Goal: Information Seeking & Learning: Understand process/instructions

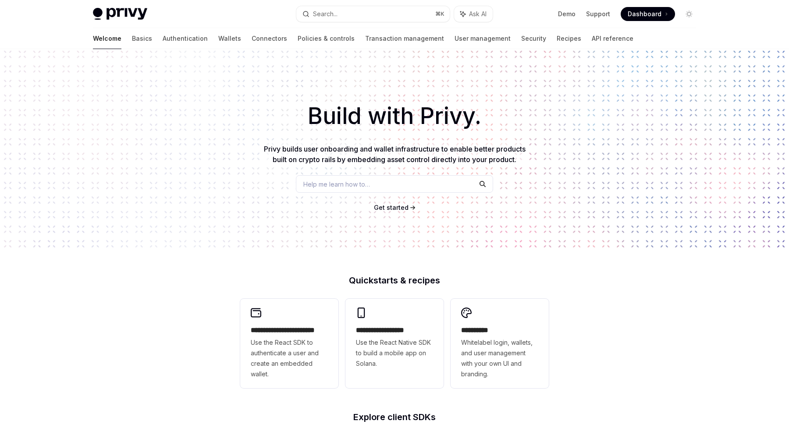
click at [114, 37] on div "Welcome Basics Authentication Wallets Connectors Policies & controls Transactio…" at bounding box center [363, 38] width 540 height 21
click at [132, 37] on link "Basics" at bounding box center [142, 38] width 20 height 21
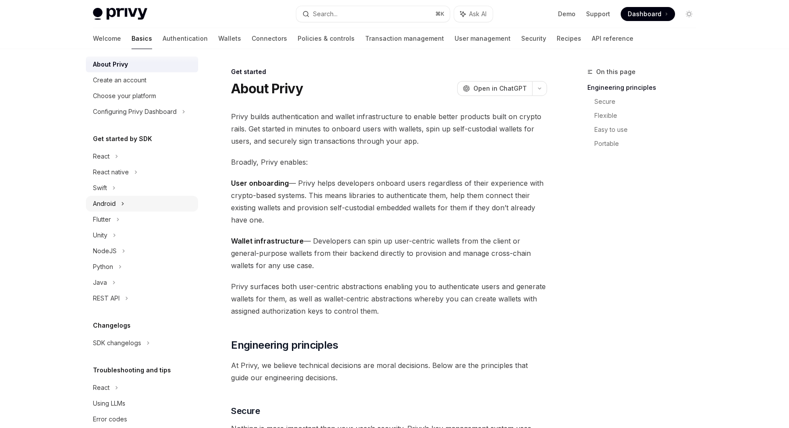
scroll to position [38, 0]
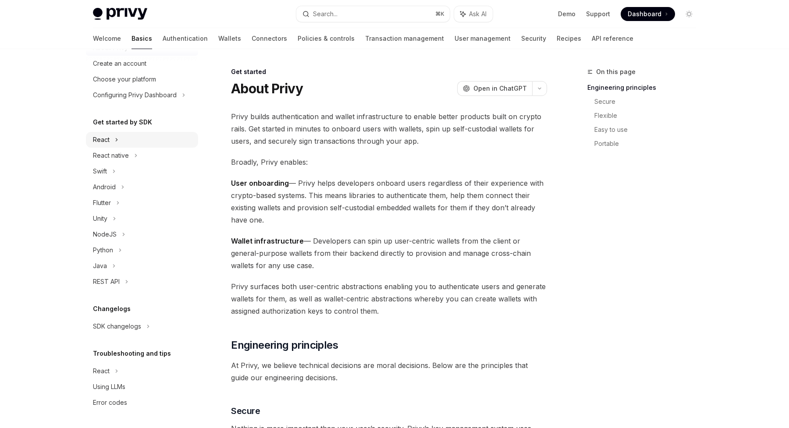
click at [113, 138] on div "React" at bounding box center [142, 140] width 112 height 16
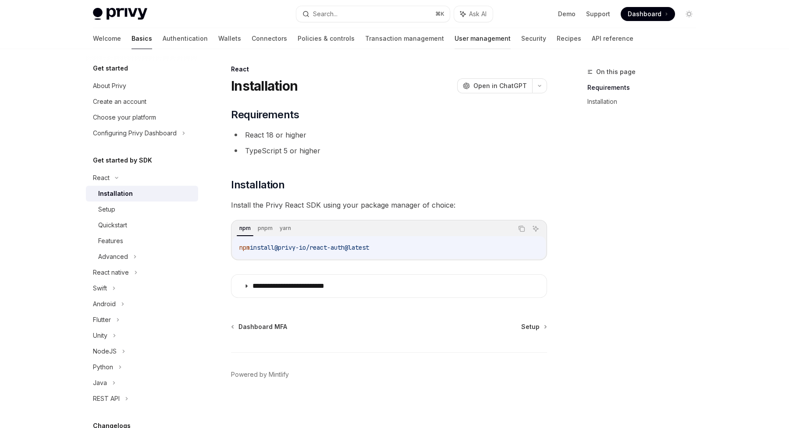
click at [454, 42] on link "User management" at bounding box center [482, 38] width 56 height 21
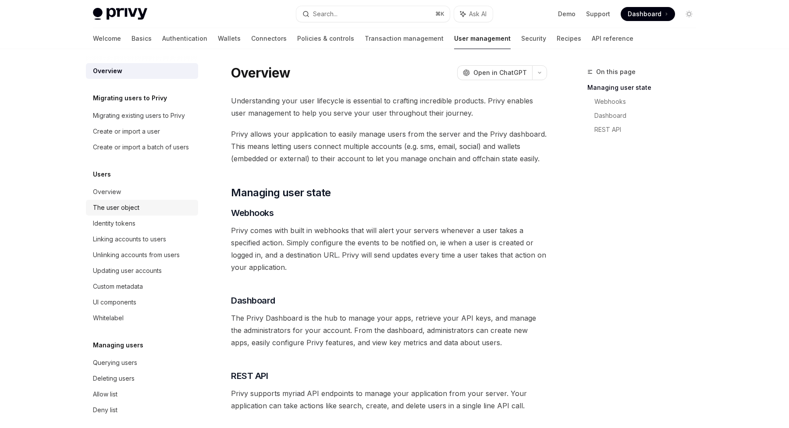
click at [115, 206] on div "The user object" at bounding box center [116, 207] width 46 height 11
type textarea "*"
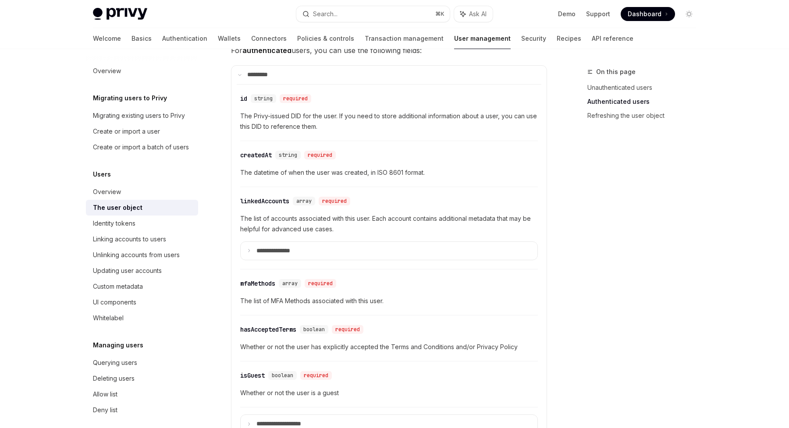
scroll to position [258, 0]
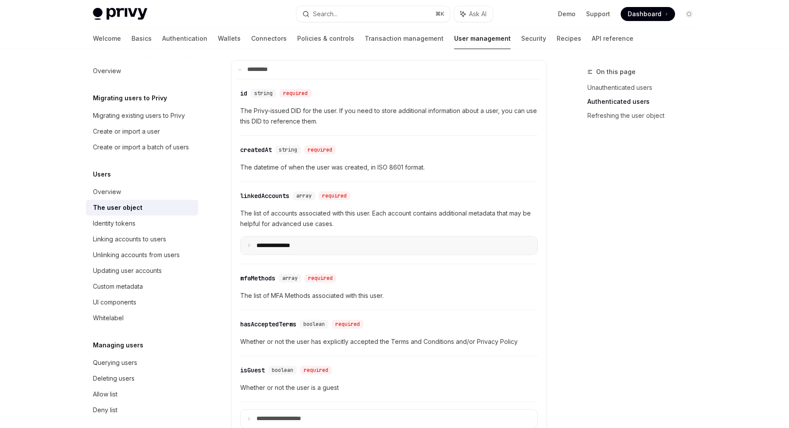
click at [275, 242] on p "**********" at bounding box center [280, 246] width 48 height 8
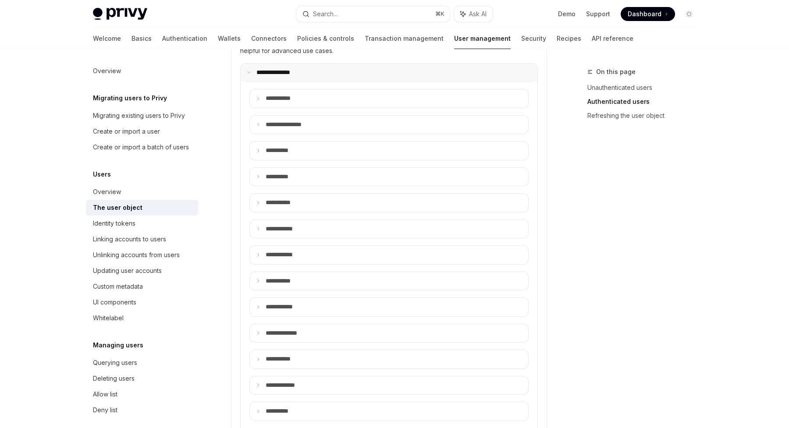
scroll to position [432, 0]
click at [283, 226] on p "**** *******" at bounding box center [284, 228] width 38 height 8
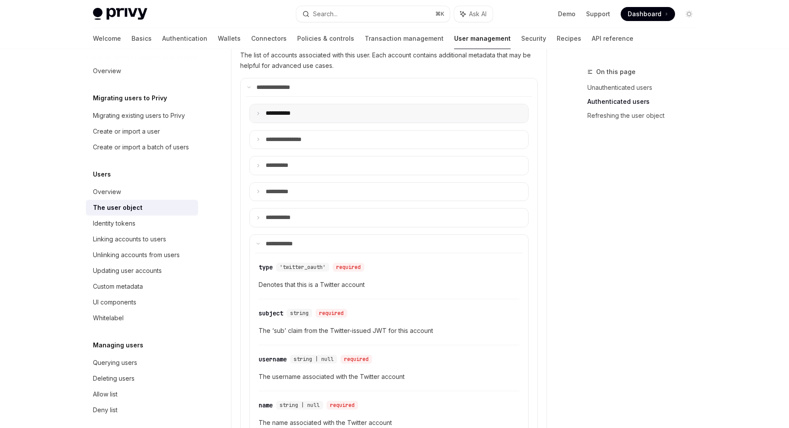
scroll to position [460, 0]
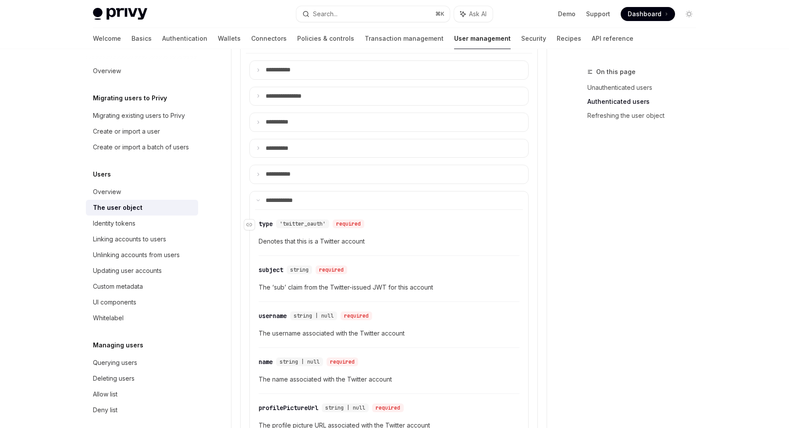
click at [265, 224] on div "type" at bounding box center [265, 223] width 14 height 9
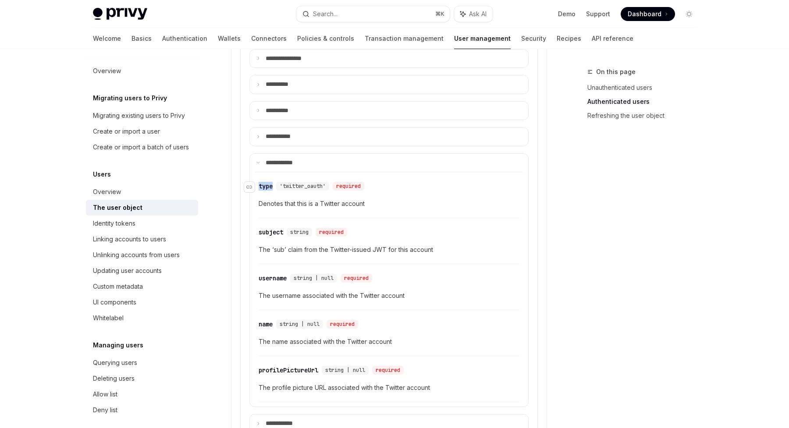
click at [265, 224] on div "​ type 'twitter_oauth' required Denotes that this is a Twitter account ​ subjec…" at bounding box center [389, 287] width 268 height 230
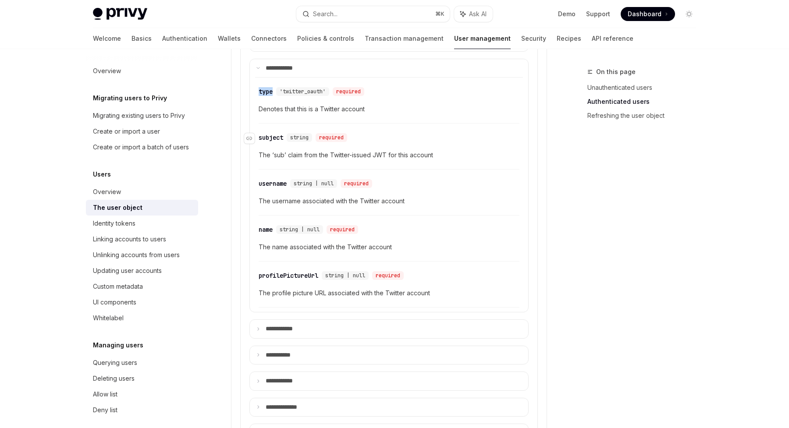
scroll to position [591, 0]
click at [305, 92] on span "'twitter_oauth'" at bounding box center [302, 92] width 46 height 7
copy div "twitter_oauth' required"
